Goal: Use online tool/utility: Utilize a website feature to perform a specific function

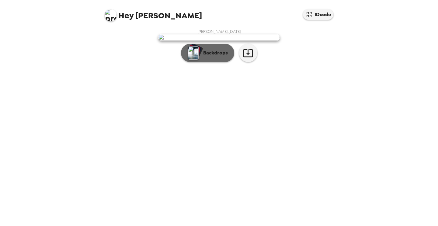
click at [209, 57] on p "Backdrops" at bounding box center [214, 52] width 28 height 7
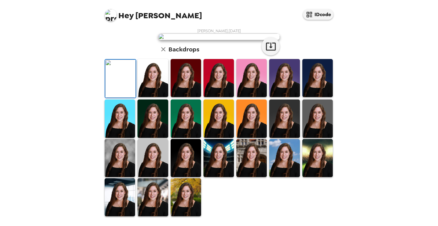
scroll to position [130, 0]
click at [284, 137] on img at bounding box center [284, 118] width 30 height 38
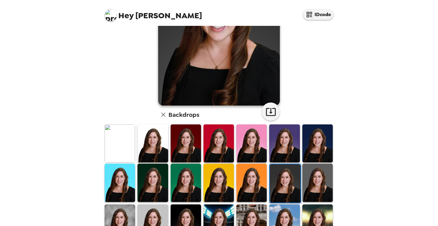
scroll to position [86, 0]
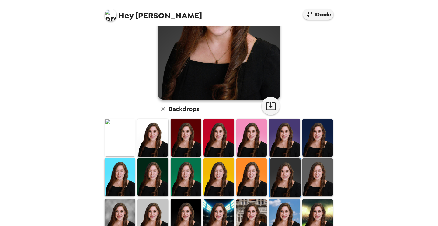
click at [322, 178] on img at bounding box center [317, 177] width 30 height 38
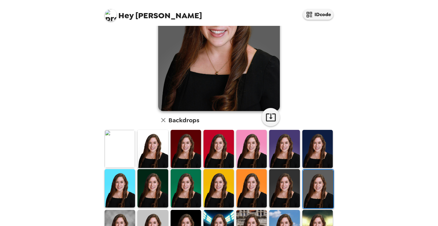
scroll to position [146, 0]
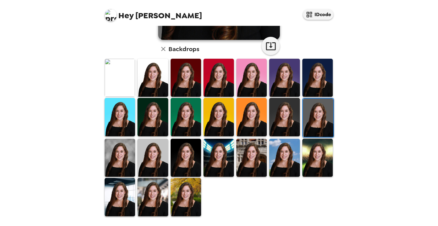
click at [117, 156] on img at bounding box center [120, 158] width 30 height 38
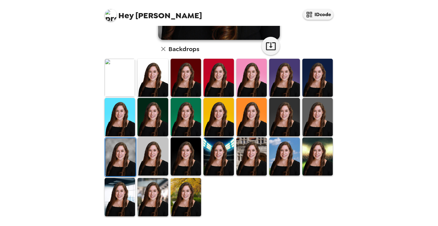
click at [156, 202] on img at bounding box center [153, 197] width 30 height 38
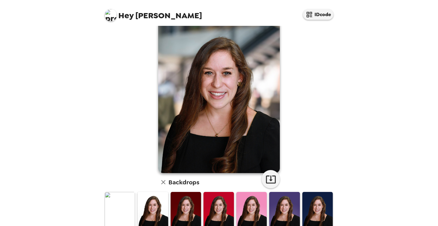
scroll to position [0, 0]
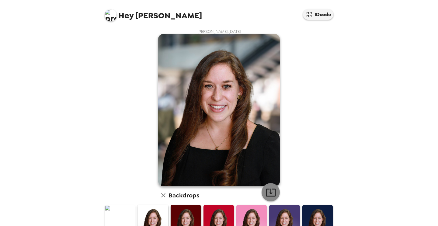
click at [274, 188] on icon "button" at bounding box center [271, 192] width 11 height 11
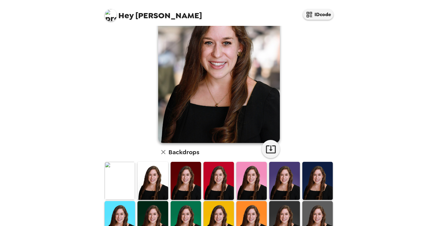
scroll to position [60, 0]
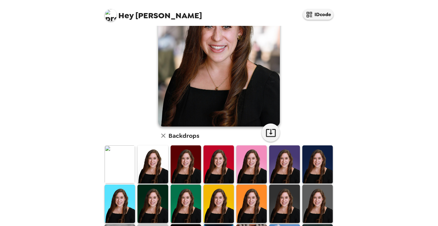
click at [323, 198] on img at bounding box center [317, 204] width 30 height 38
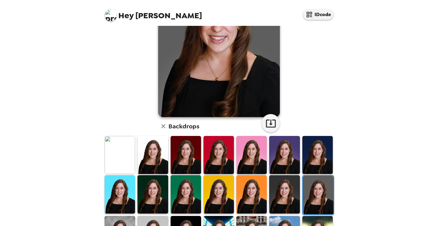
scroll to position [74, 0]
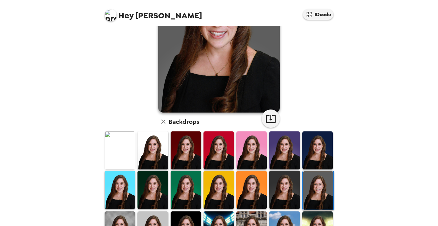
click at [285, 200] on img at bounding box center [284, 190] width 30 height 38
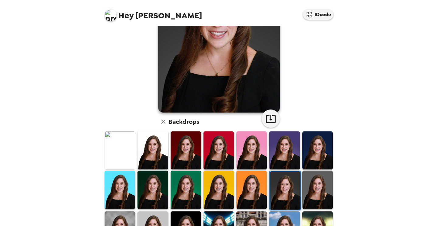
scroll to position [0, 0]
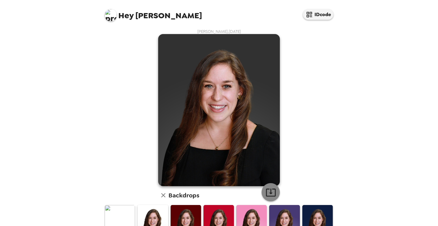
click at [271, 190] on icon "button" at bounding box center [271, 192] width 11 height 11
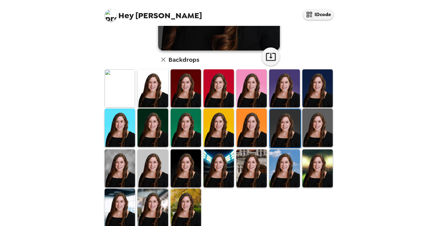
scroll to position [134, 0]
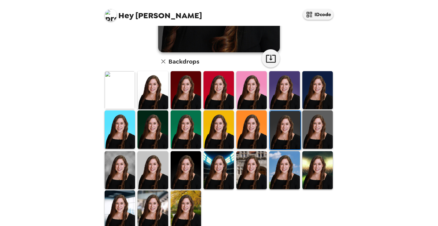
click at [165, 217] on img at bounding box center [153, 209] width 30 height 38
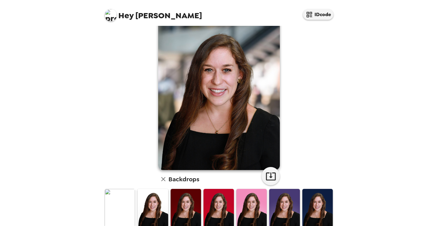
scroll to position [9, 0]
